Goal: Information Seeking & Learning: Learn about a topic

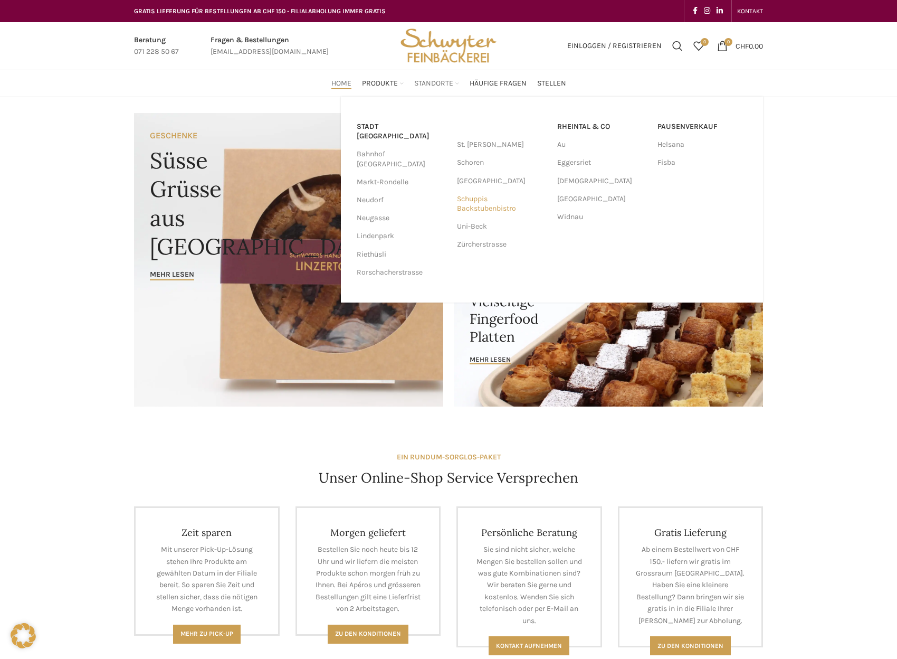
click at [475, 203] on link "Schuppis Backstubenbistro" at bounding box center [502, 203] width 90 height 27
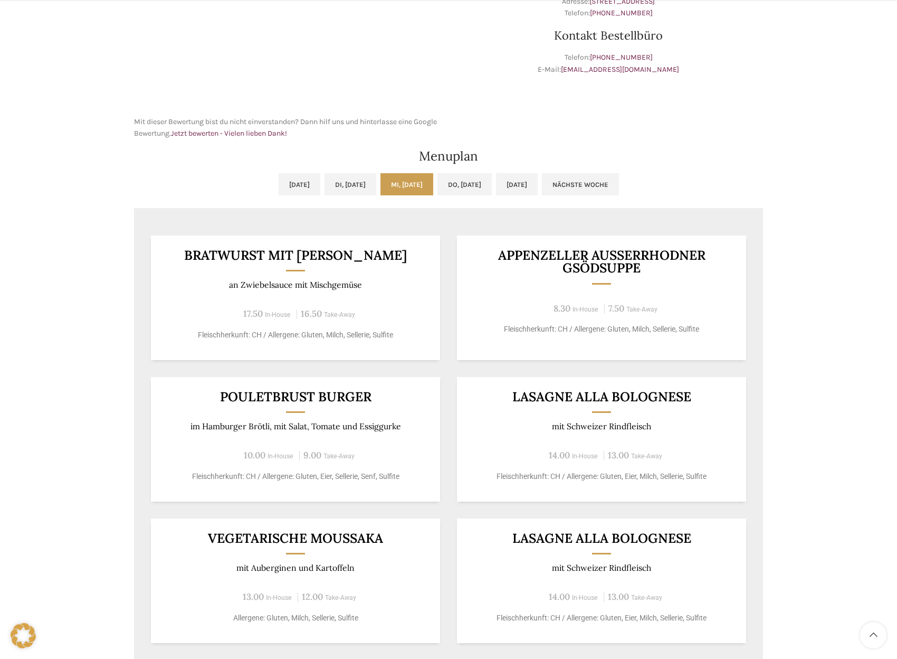
scroll to position [453, 0]
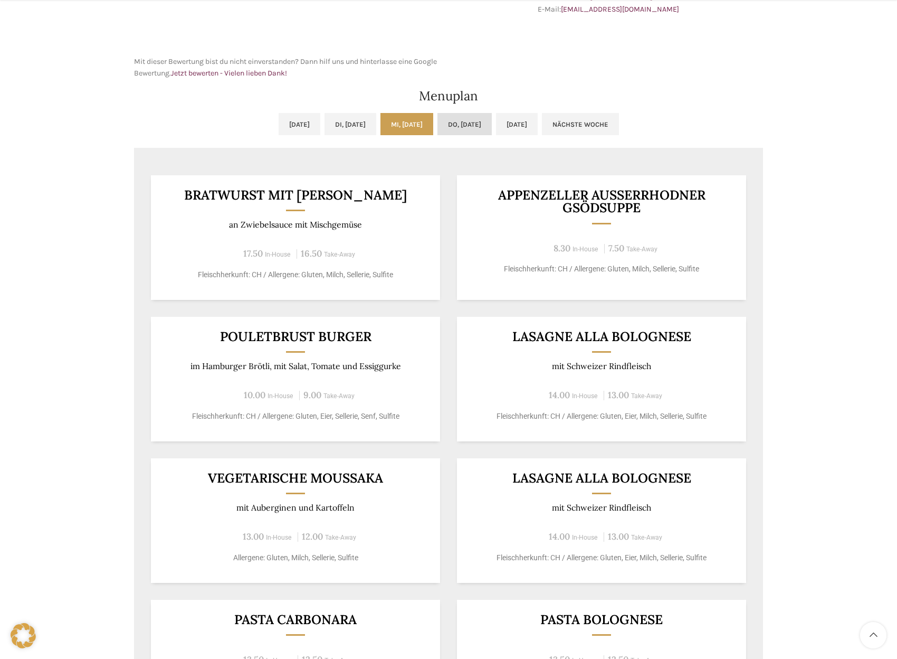
click at [484, 122] on link "Do, [DATE]" at bounding box center [465, 124] width 54 height 22
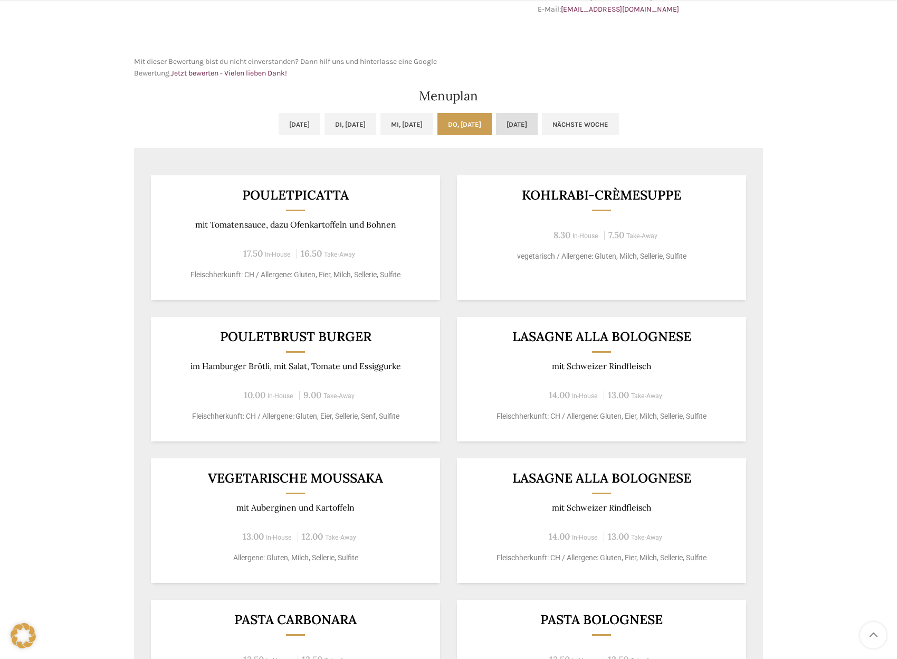
click at [538, 128] on link "[DATE]" at bounding box center [517, 124] width 42 height 22
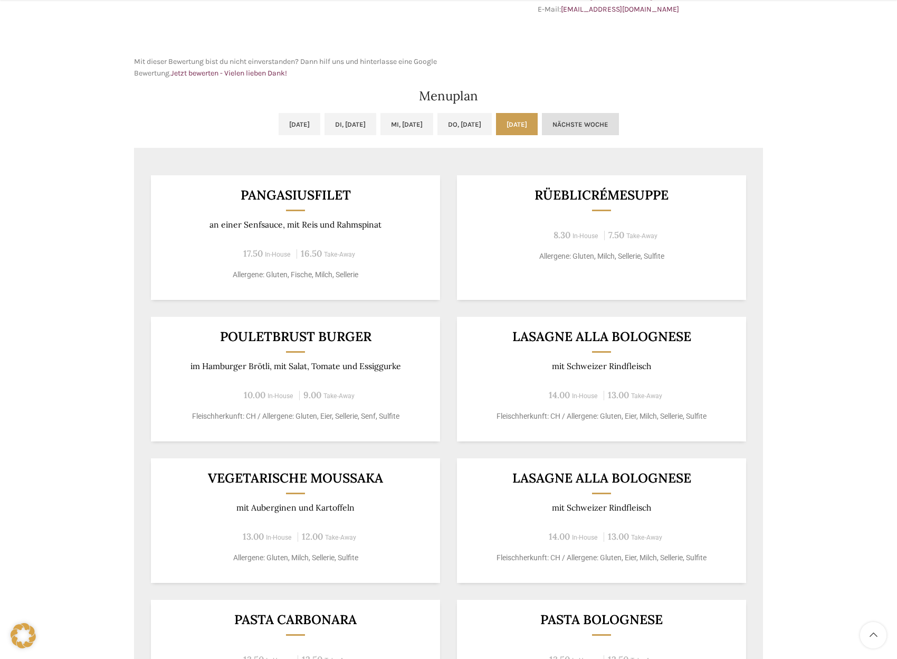
click at [610, 126] on link "Nächste Woche" at bounding box center [580, 124] width 77 height 22
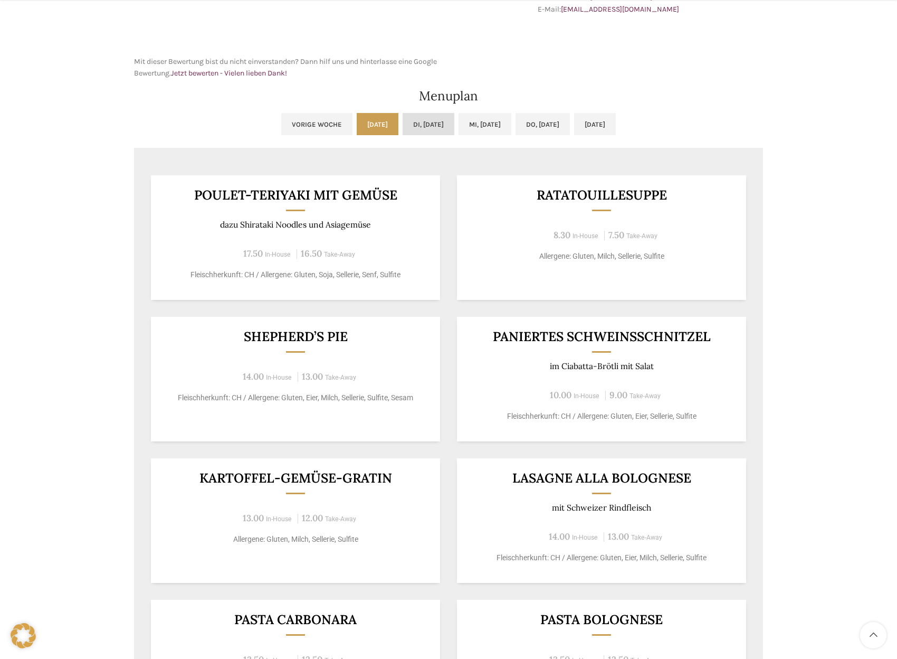
click at [419, 116] on link "Di, 23.09.2025" at bounding box center [429, 124] width 52 height 22
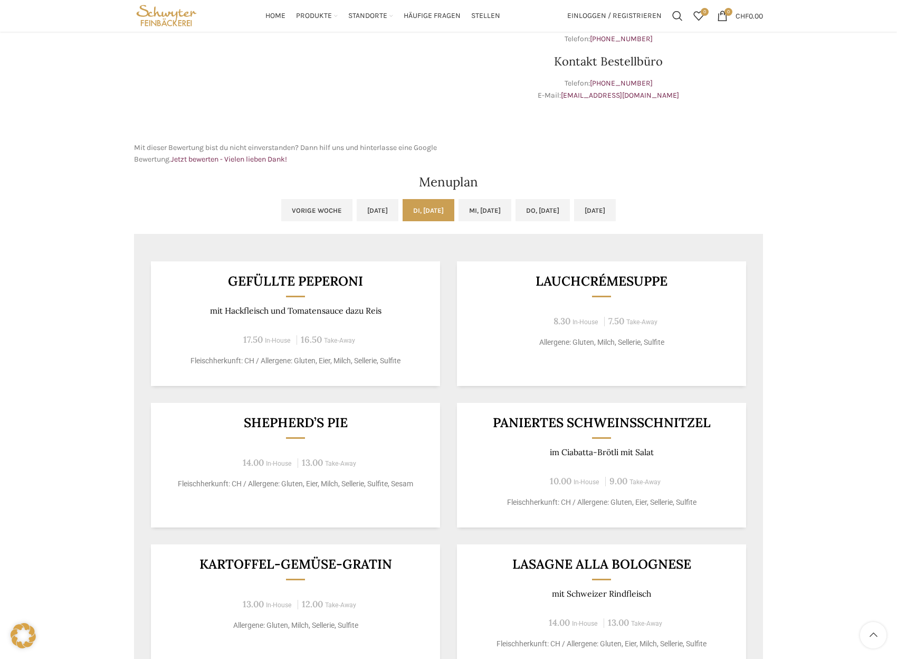
scroll to position [367, 0]
click at [469, 213] on link "Mi, 24.09.2025" at bounding box center [485, 211] width 53 height 22
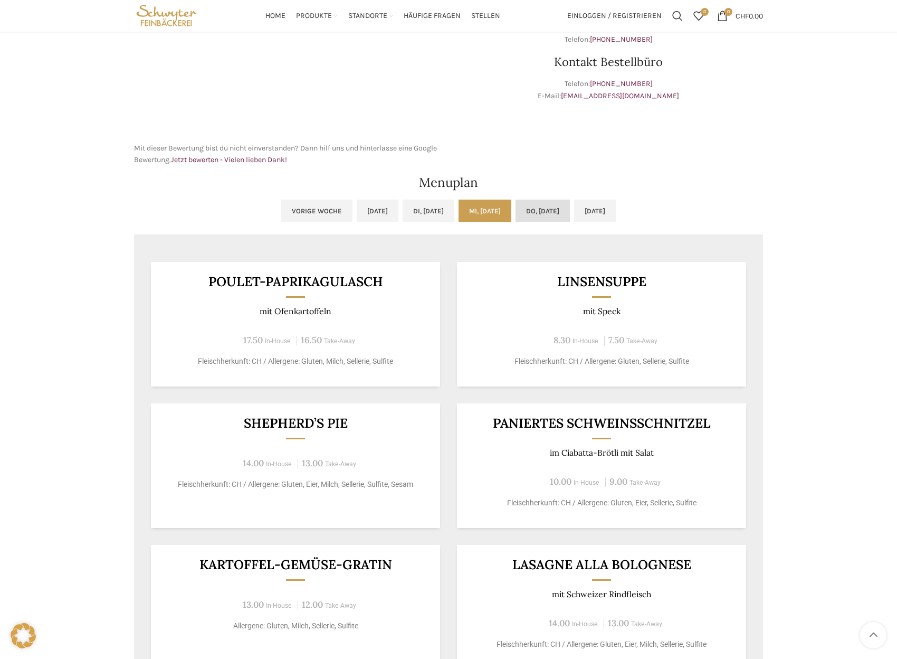
click at [541, 209] on link "Do, 25.09.2025" at bounding box center [543, 211] width 54 height 22
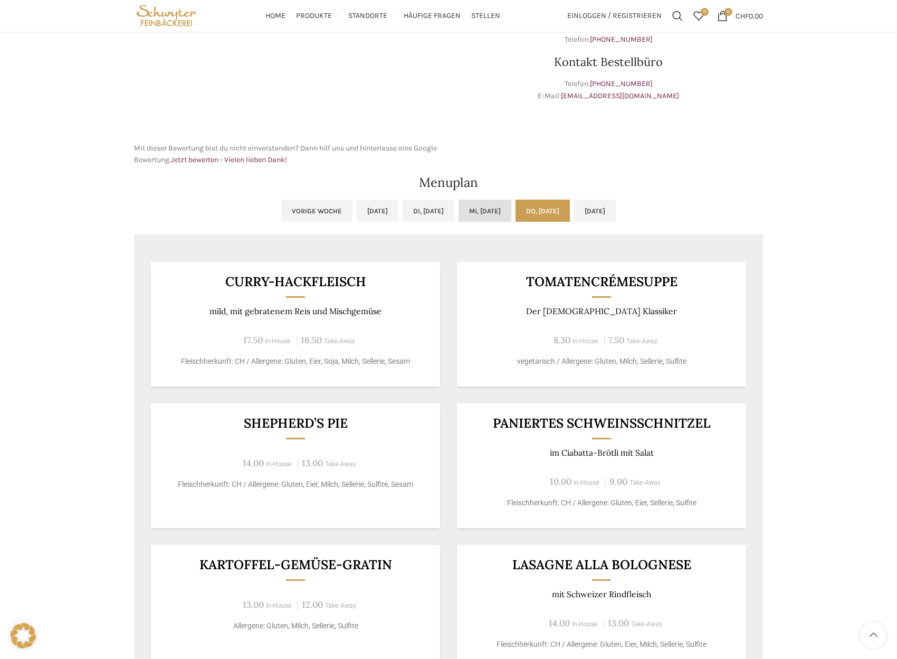
click at [492, 214] on link "Mi, 24.09.2025" at bounding box center [485, 211] width 53 height 22
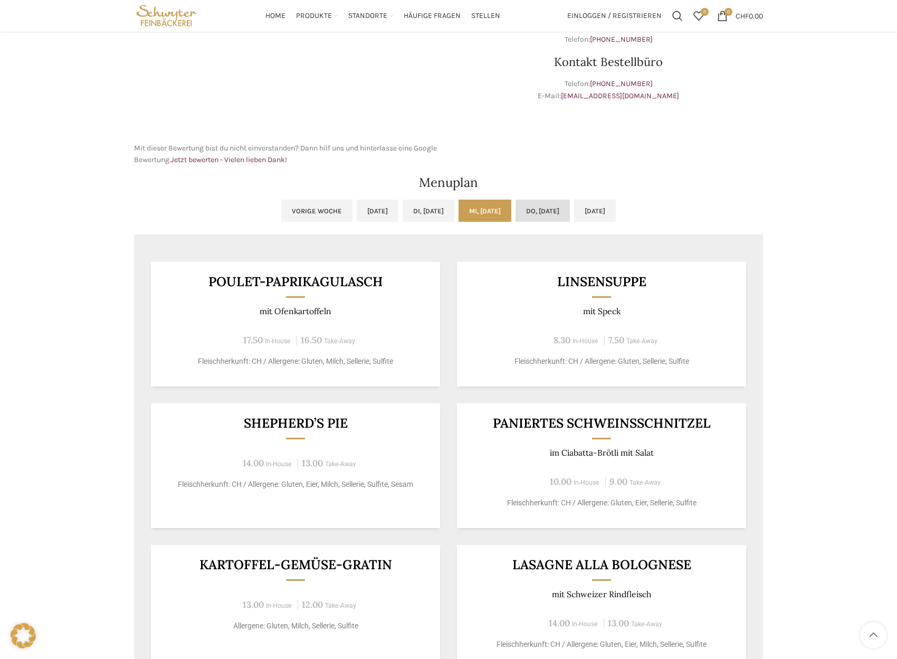
click at [550, 209] on link "Do, 25.09.2025" at bounding box center [543, 211] width 54 height 22
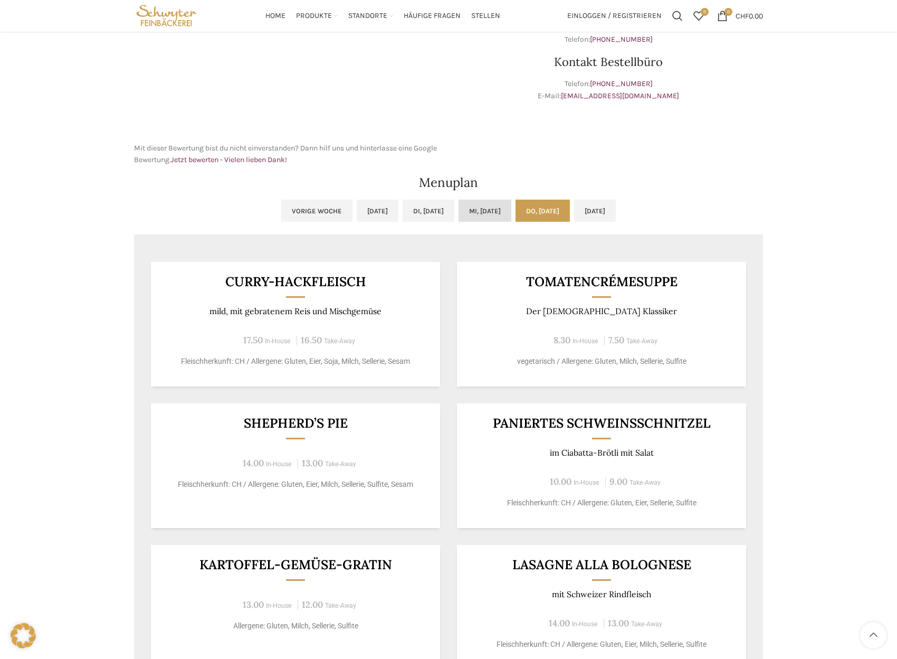
click at [512, 208] on link "Mi, 24.09.2025" at bounding box center [485, 211] width 53 height 22
